Goal: Information Seeking & Learning: Learn about a topic

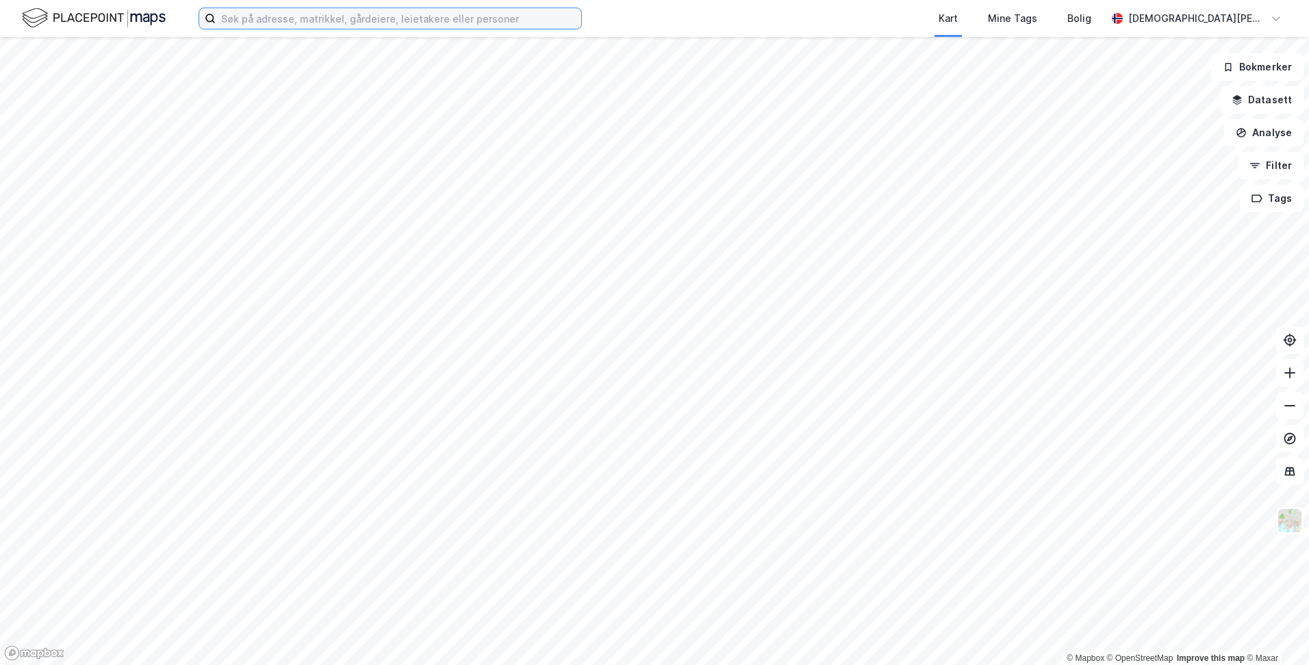
click at [428, 21] on input at bounding box center [399, 18] width 366 height 21
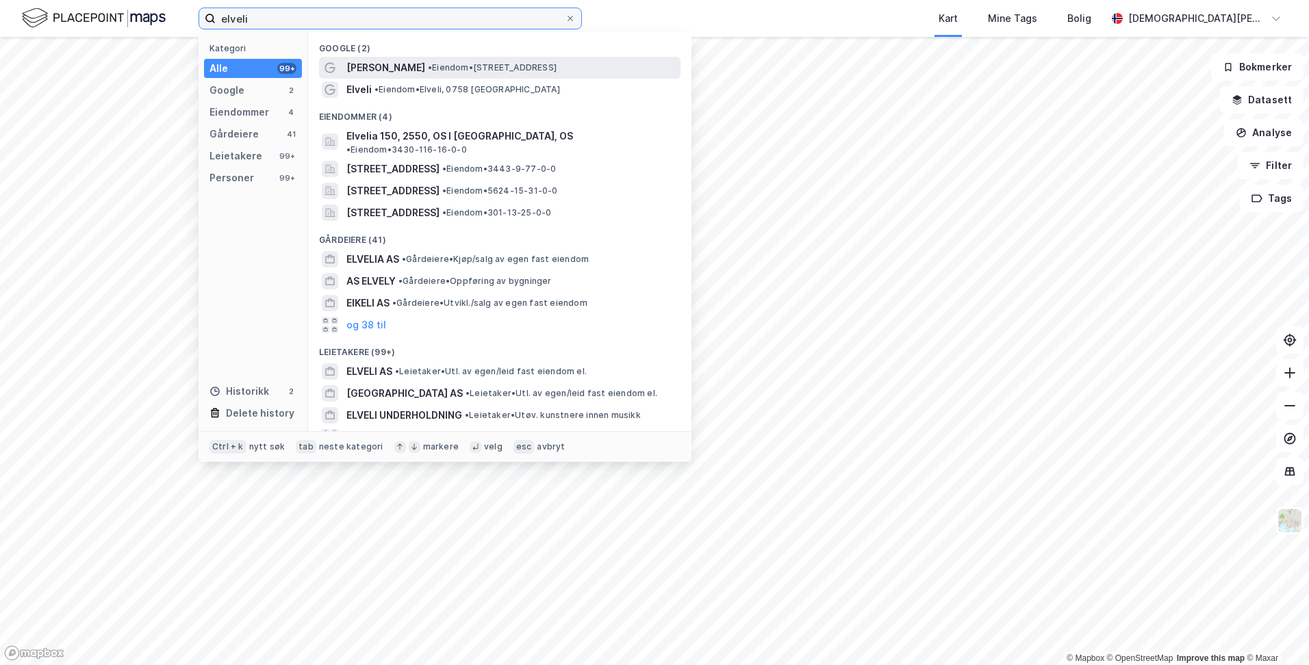
type input "elveli"
click at [428, 64] on span "• Eiendom • [STREET_ADDRESS]" at bounding box center [492, 67] width 129 height 11
